Goal: Transaction & Acquisition: Obtain resource

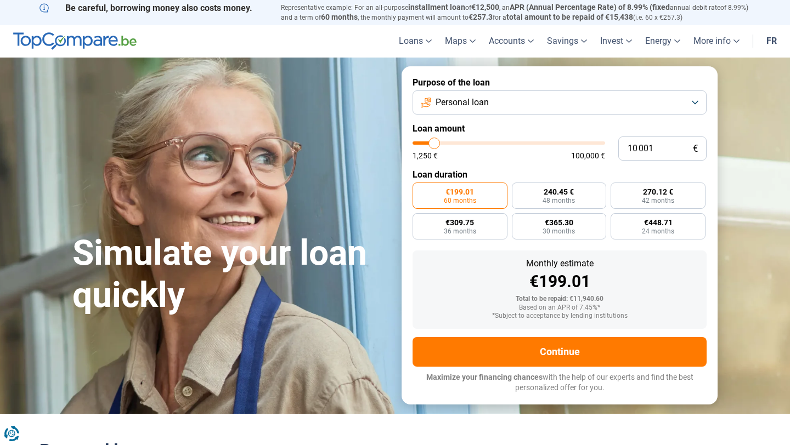
type input "8 000"
type input "8000"
type input "7 750"
type input "7750"
type input "7 500"
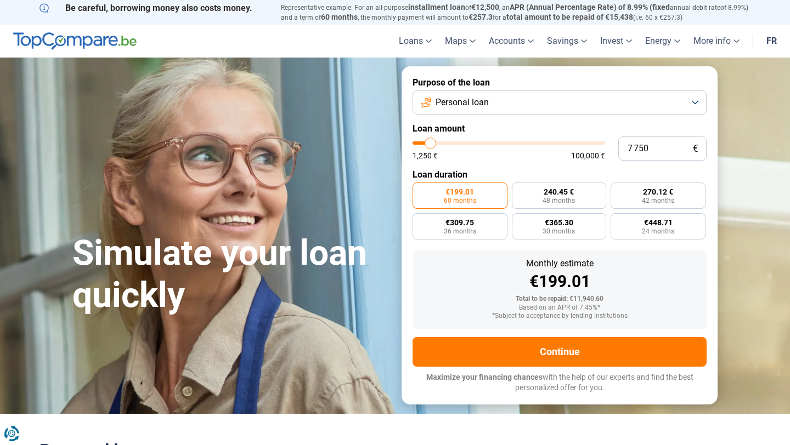
type input "7500"
type input "7 000"
type input "7000"
type input "6 750"
type input "6750"
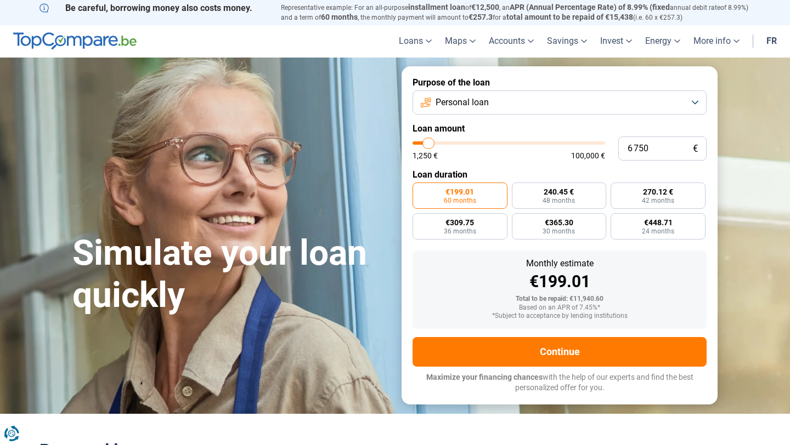
type input "6 500"
type input "6500"
type input "6 250"
type input "6250"
type input "6 000"
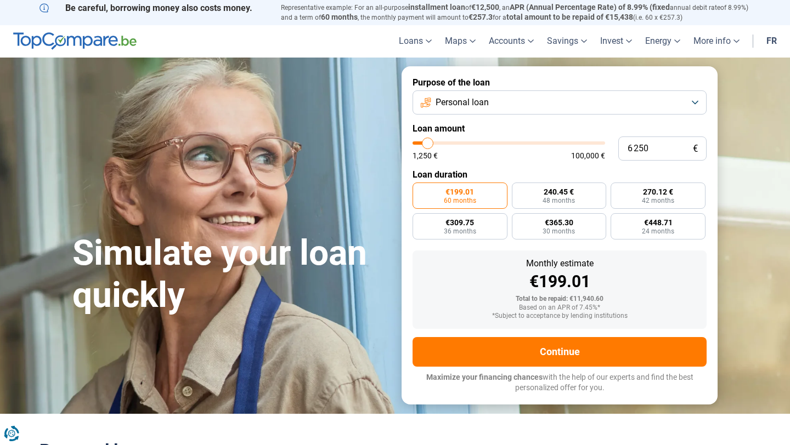
type input "6000"
type input "5 750"
type input "5750"
type input "5 500"
type input "5500"
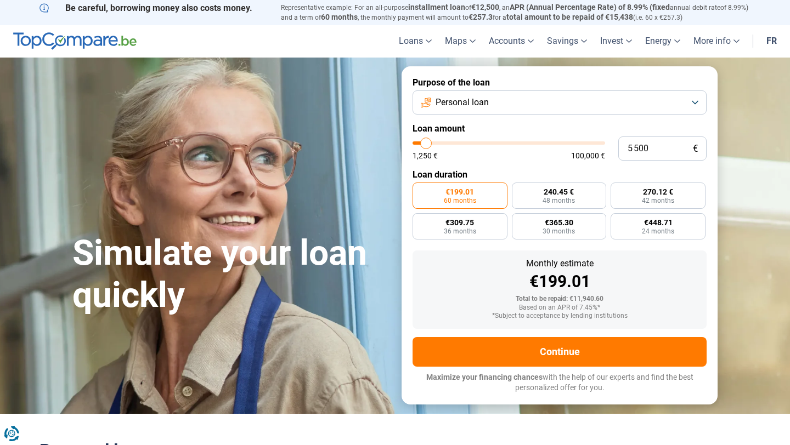
type input "5 250"
type input "5250"
type input "5 000"
type input "5000"
type input "4 750"
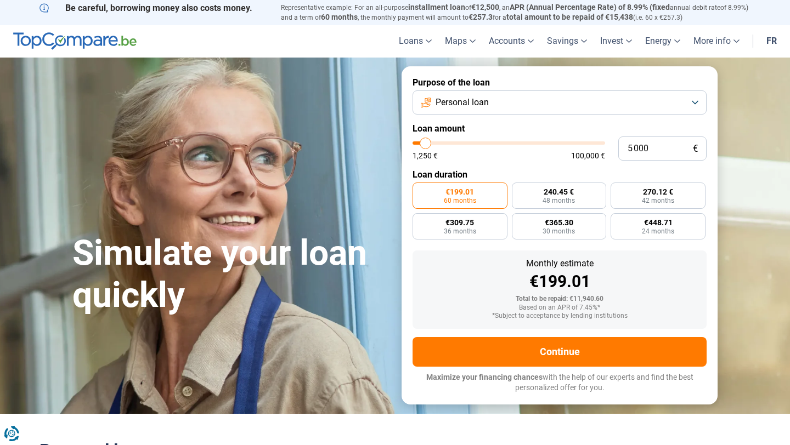
type input "4750"
type input "4 500"
type input "4500"
type input "4 250"
type input "4250"
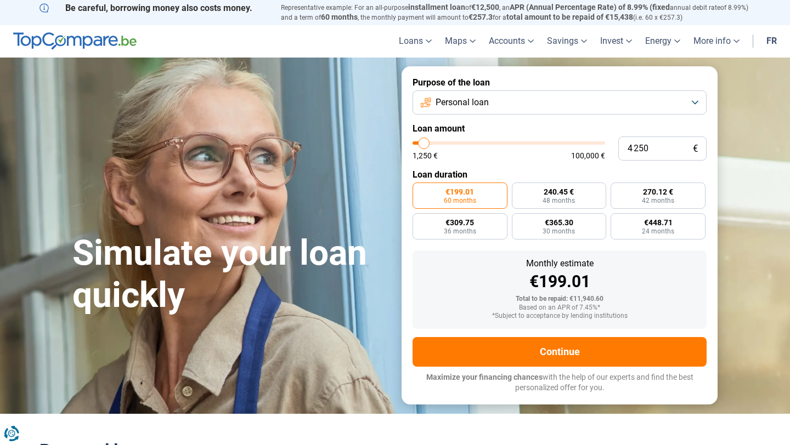
type input "4 000"
type input "4000"
type input "3 750"
type input "3750"
type input "3 500"
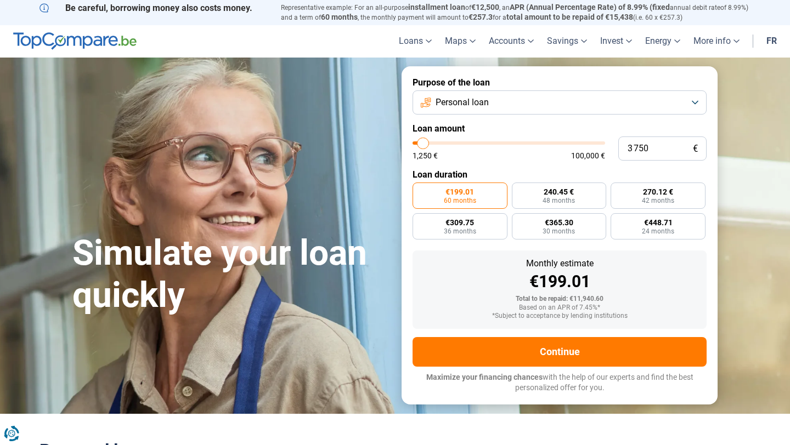
type input "3500"
type input "3 250"
type input "3250"
type input "3 000"
type input "3000"
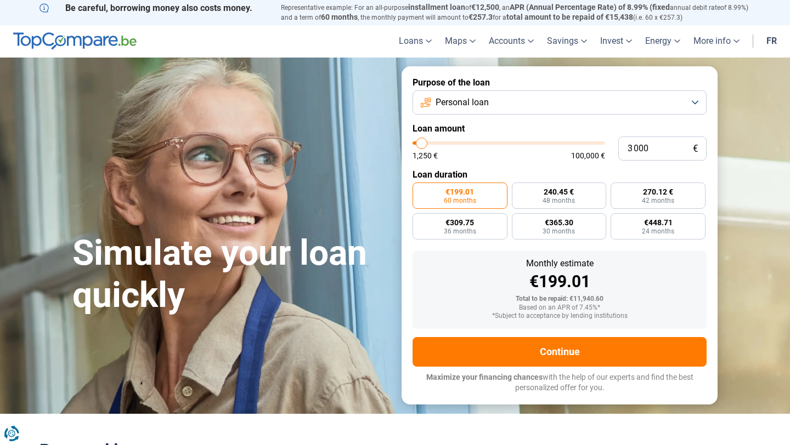
type input "2 750"
type input "2750"
type input "2 500"
type input "2500"
type input "2 250"
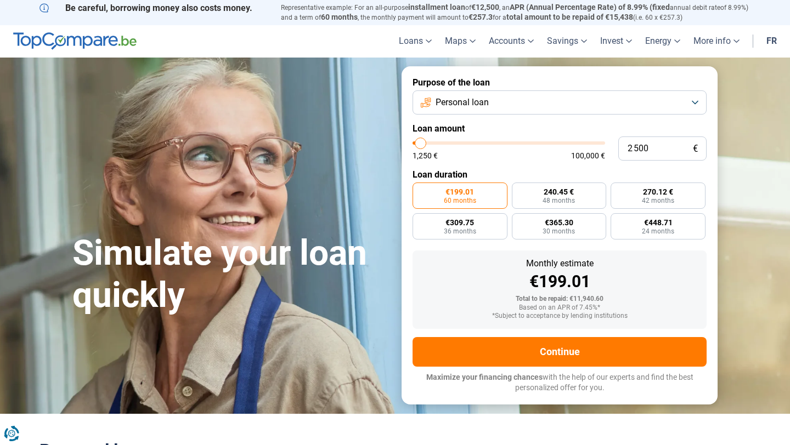
type input "2250"
type input "2 000"
type input "2000"
type input "1 750"
type input "1750"
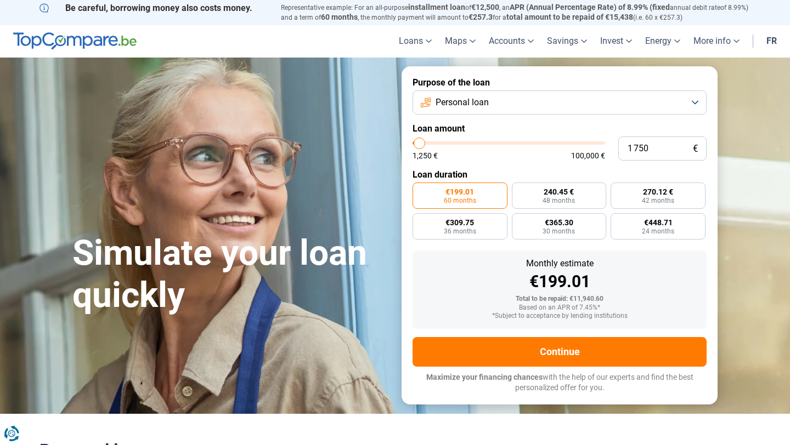
type input "1 500"
type input "1500"
type input "1 250"
drag, startPoint x: 431, startPoint y: 144, endPoint x: 412, endPoint y: 144, distance: 19.2
type input "1250"
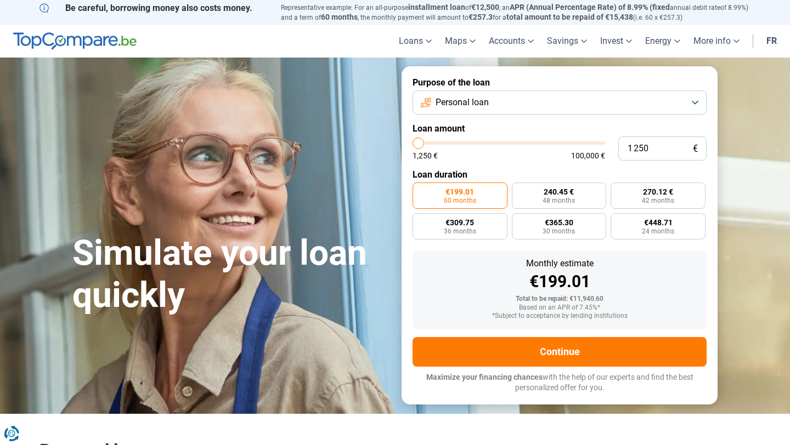
click at [412, 144] on input "range" at bounding box center [508, 143] width 193 height 3
radio input "true"
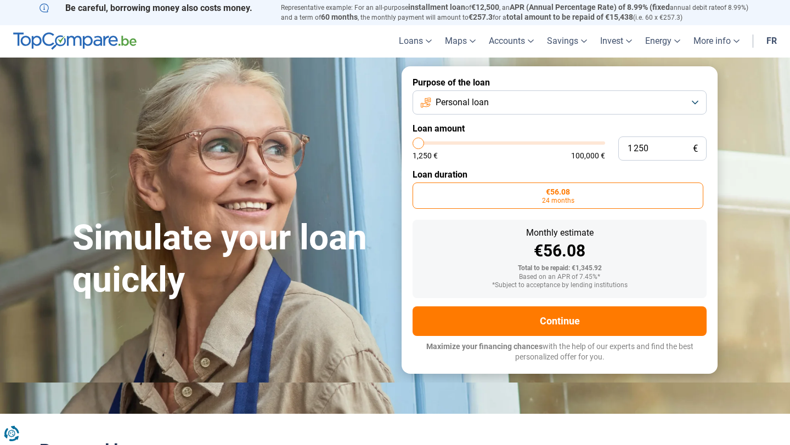
type input "1 500"
type input "1500"
type input "1 750"
type input "1750"
type input "2 250"
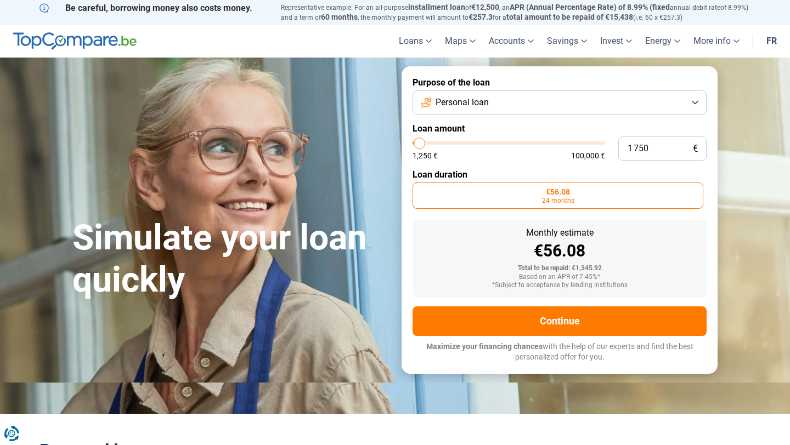
type input "2250"
type input "2 500"
type input "2500"
type input "2 750"
type input "2750"
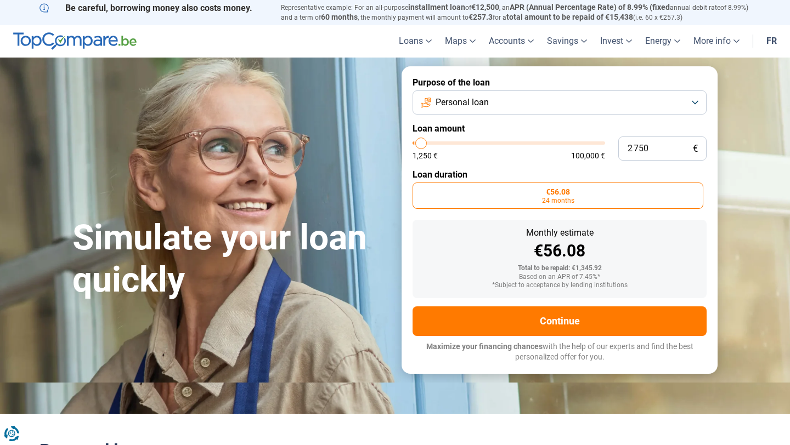
type input "3 250"
type input "3250"
type input "3 500"
type input "3500"
type input "3 750"
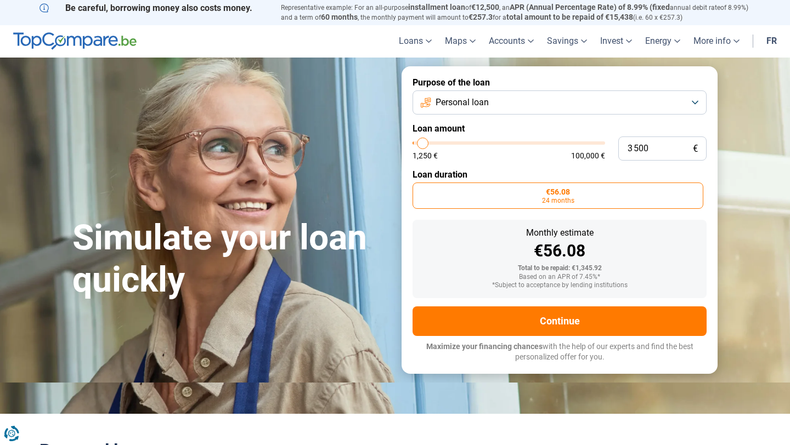
type input "3750"
type input "4 000"
type input "4000"
type input "4 250"
type input "4250"
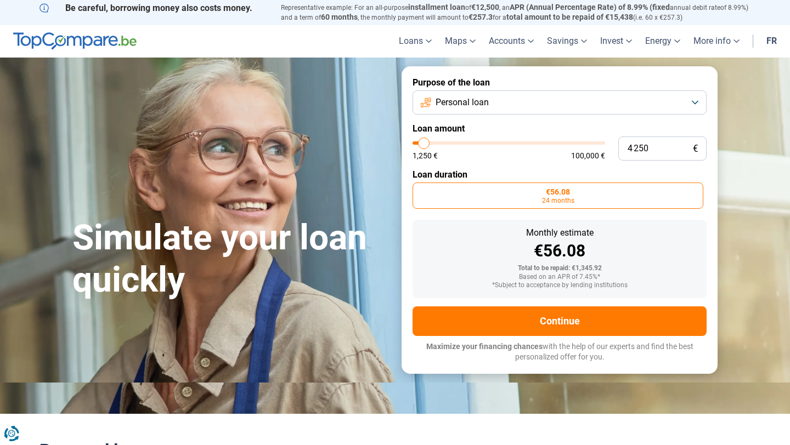
click at [424, 145] on input "range" at bounding box center [508, 143] width 193 height 3
radio input "false"
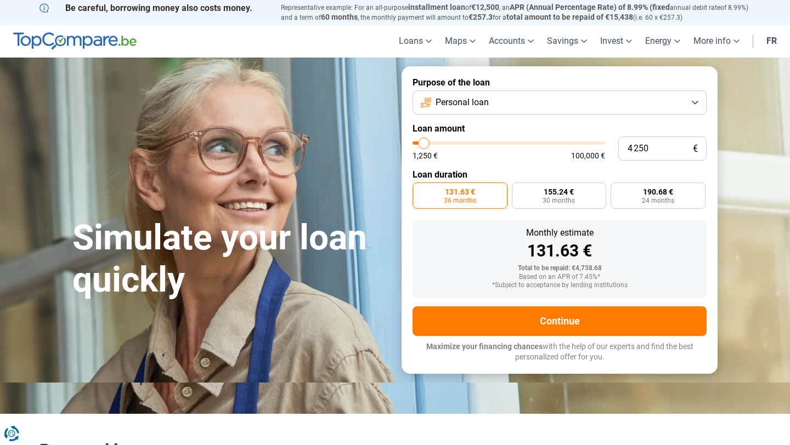
type input "4 500"
type input "4500"
type input "4 750"
type input "4750"
type input "5 000"
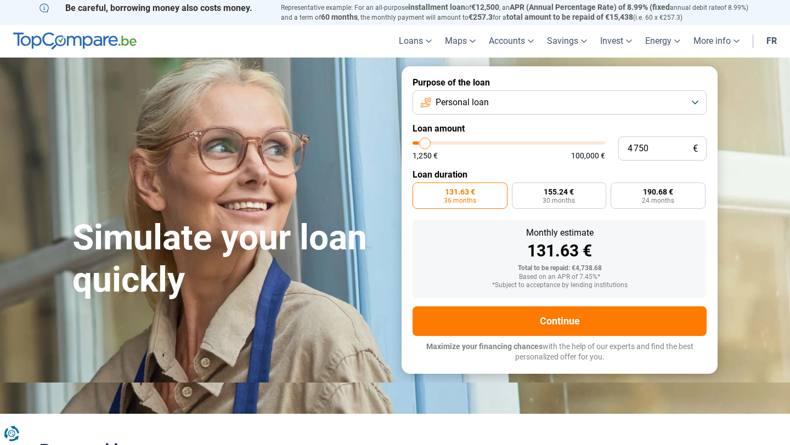
type input "5000"
type input "6 750"
type input "6750"
type input "10 250"
type input "10250"
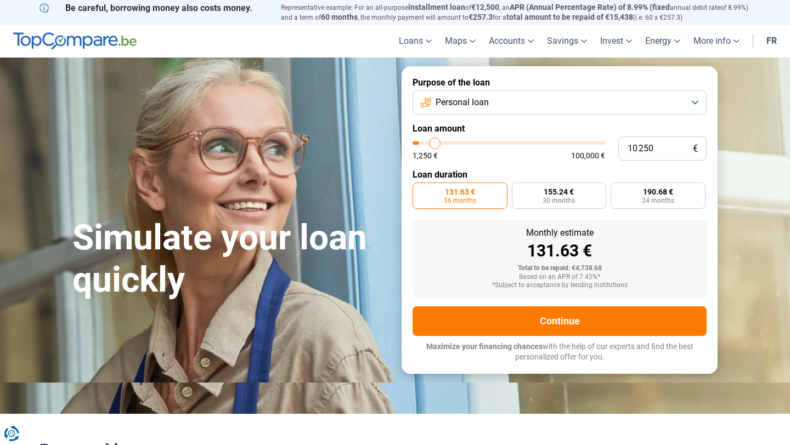
type input "24 250"
type input "24250"
type input "37 250"
type input "37250"
type input "54 500"
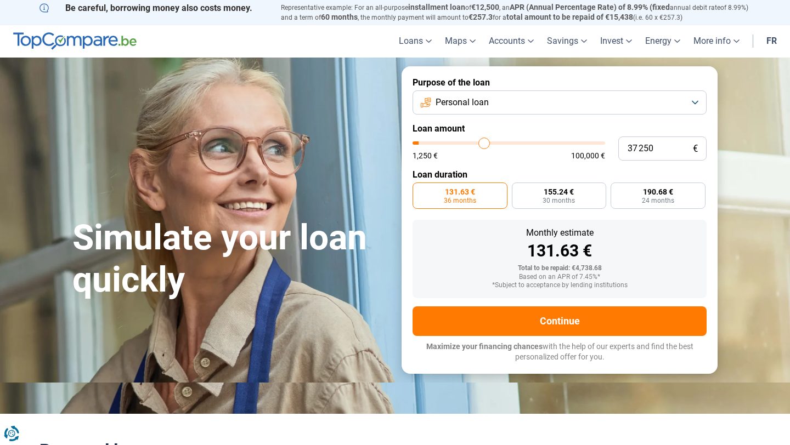
type input "54500"
type input "74 500"
type input "74500"
type input "95 000"
type input "95000"
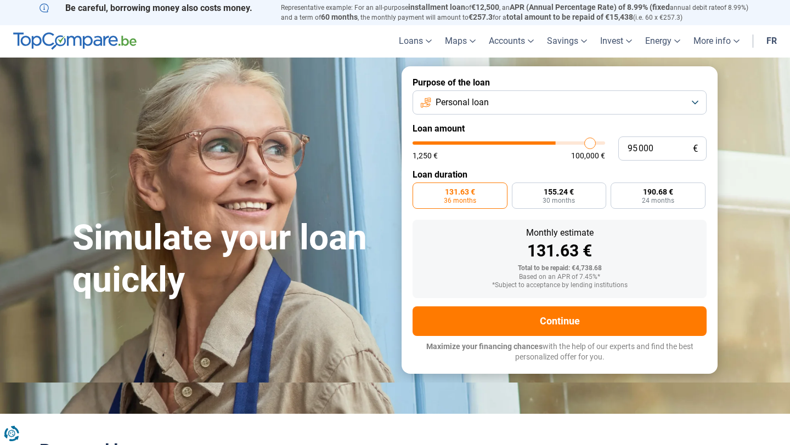
type input "100 000"
drag, startPoint x: 424, startPoint y: 146, endPoint x: 671, endPoint y: 149, distance: 247.4
type input "100000"
click at [605, 145] on input "range" at bounding box center [508, 143] width 193 height 3
radio input "false"
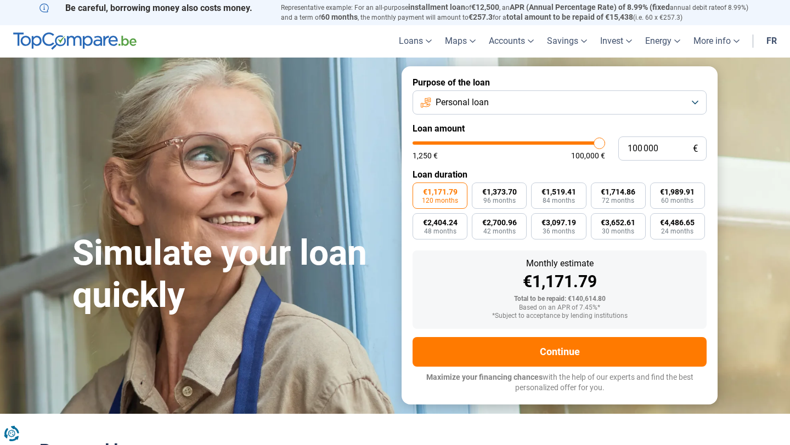
type input "99 750"
type input "99750"
type input "96 750"
type input "96750"
type input "87 500"
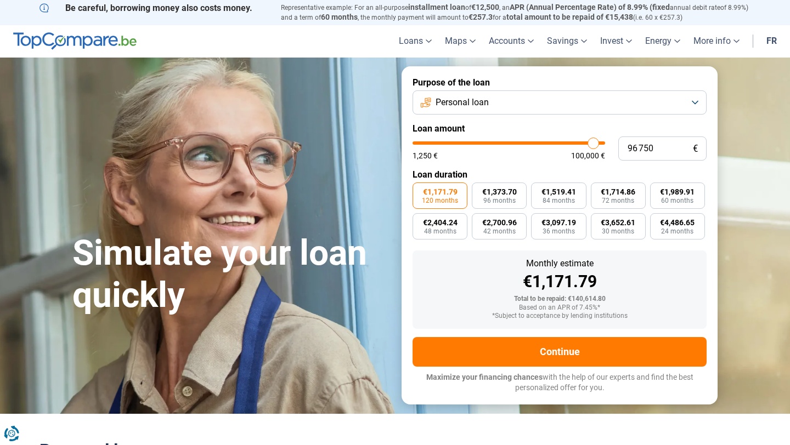
type input "87500"
type input "76 750"
type input "76750"
type input "63 750"
type input "63750"
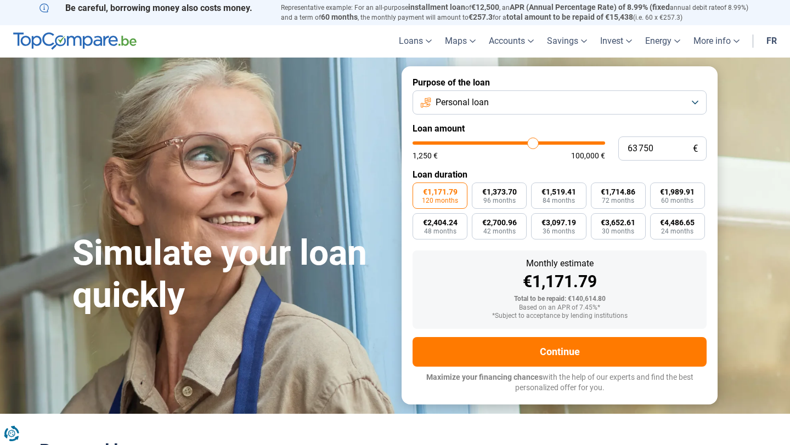
type input "50 250"
type input "50250"
type input "37 750"
type input "37750"
type input "24 500"
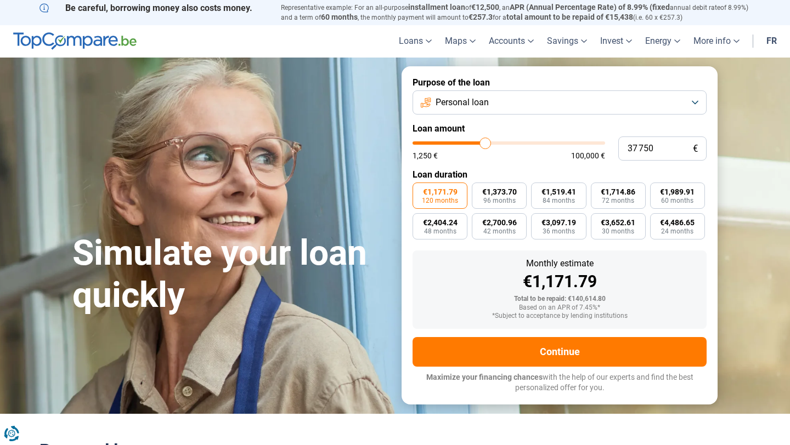
type input "24500"
type input "18 500"
type input "18500"
type input "12 000"
type input "12000"
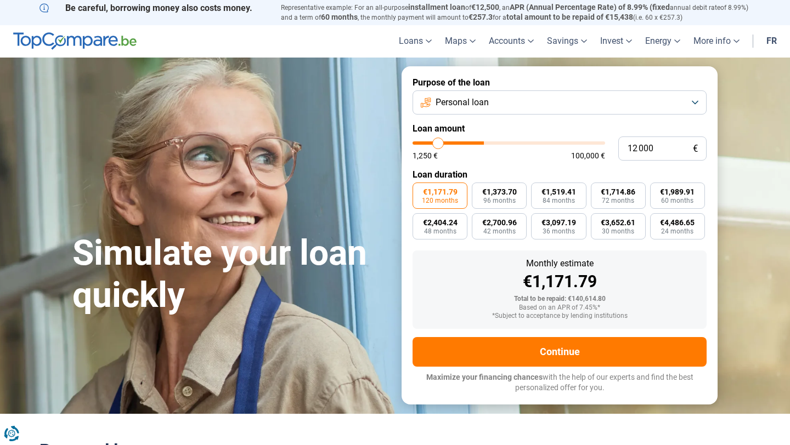
type input "9 000"
type input "9000"
type input "6 250"
type input "6250"
type input "5 000"
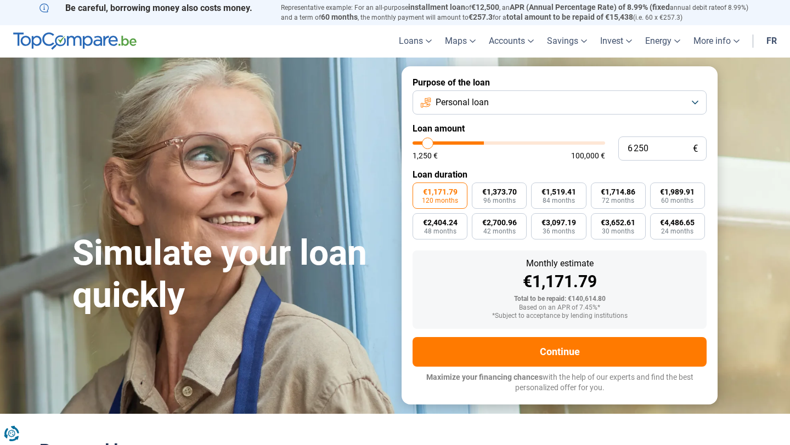
type input "5000"
type input "4 500"
type input "4500"
type input "4 250"
type input "4250"
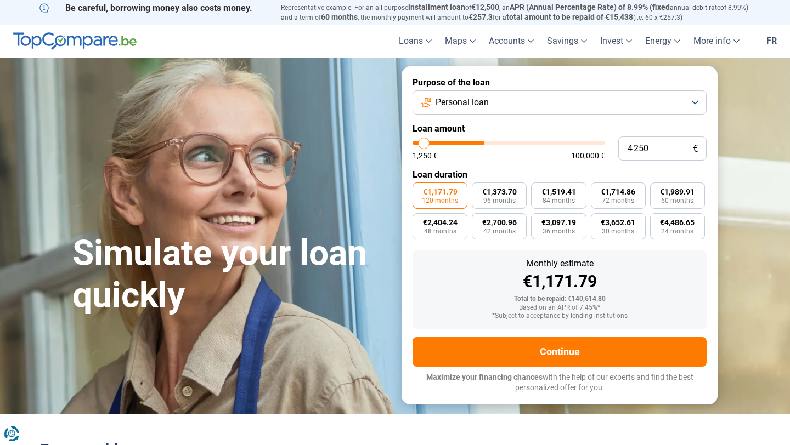
type input "4 000"
type input "4000"
type input "2 750"
type input "2750"
type input "1 250"
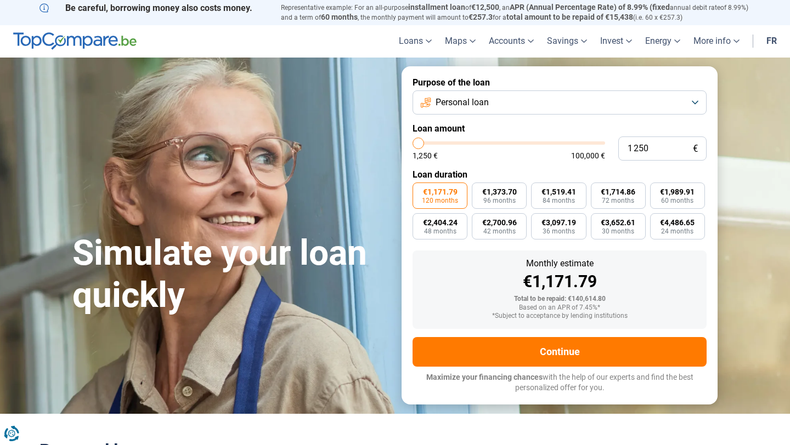
drag, startPoint x: 600, startPoint y: 143, endPoint x: 373, endPoint y: 143, distance: 227.1
type input "1250"
click at [412, 143] on input "range" at bounding box center [508, 143] width 193 height 3
radio input "true"
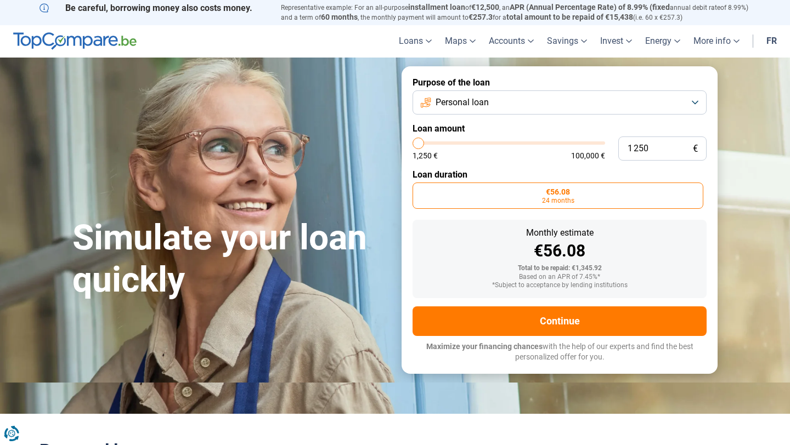
type input "1 500"
type input "1500"
type input "1 750"
type input "1750"
type input "1 500"
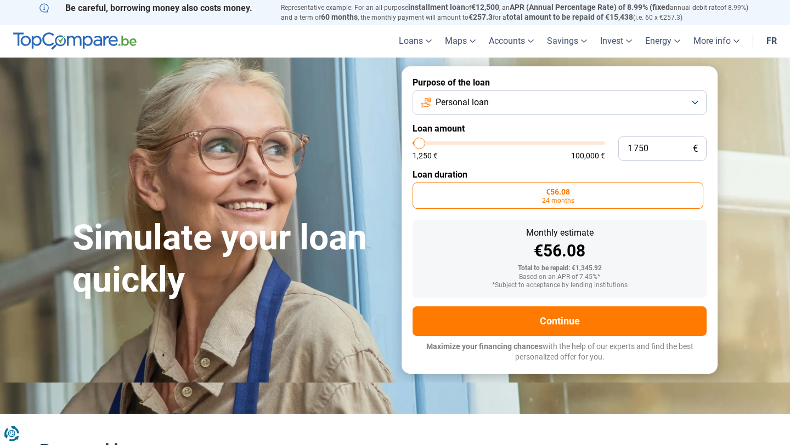
type input "1500"
type input "1 250"
type input "1250"
drag, startPoint x: 419, startPoint y: 144, endPoint x: 396, endPoint y: 148, distance: 22.7
click at [412, 145] on input "range" at bounding box center [508, 143] width 193 height 3
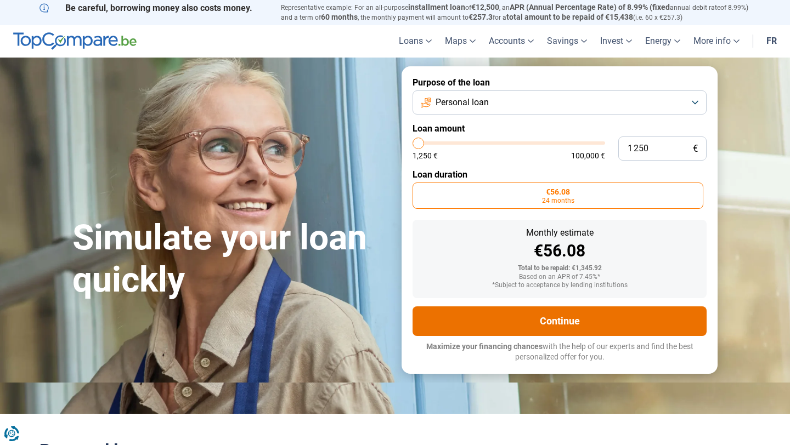
click at [551, 322] on font "Continue" at bounding box center [560, 321] width 40 height 12
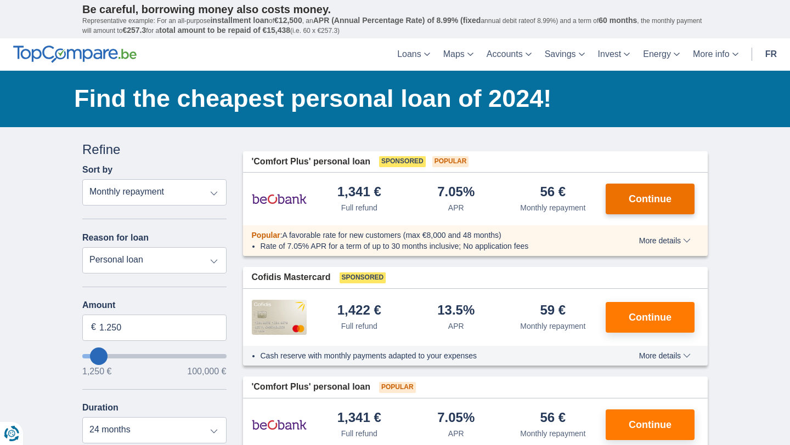
click at [630, 209] on button "Continue" at bounding box center [650, 199] width 89 height 31
